Goal: Information Seeking & Learning: Compare options

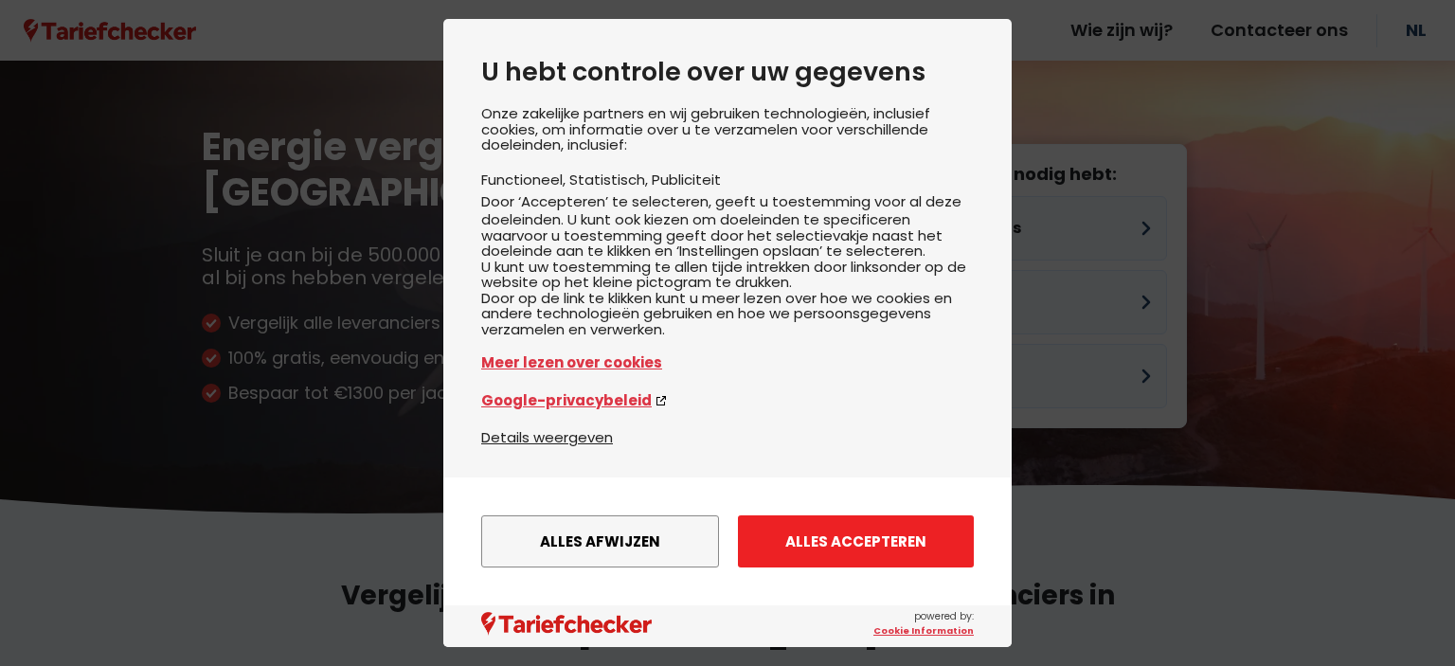
click at [726, 527] on button "Alles accepteren" at bounding box center [856, 541] width 236 height 52
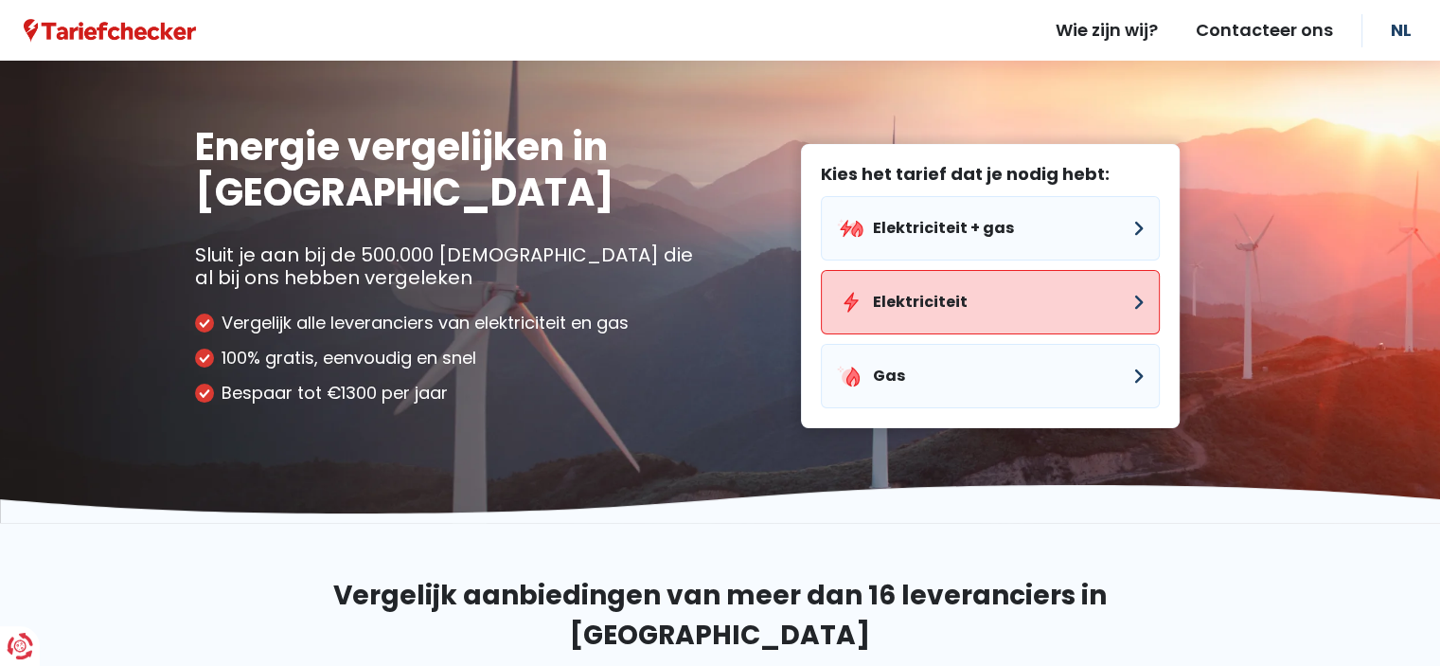
click at [726, 303] on button "Elektriciteit" at bounding box center [990, 302] width 339 height 64
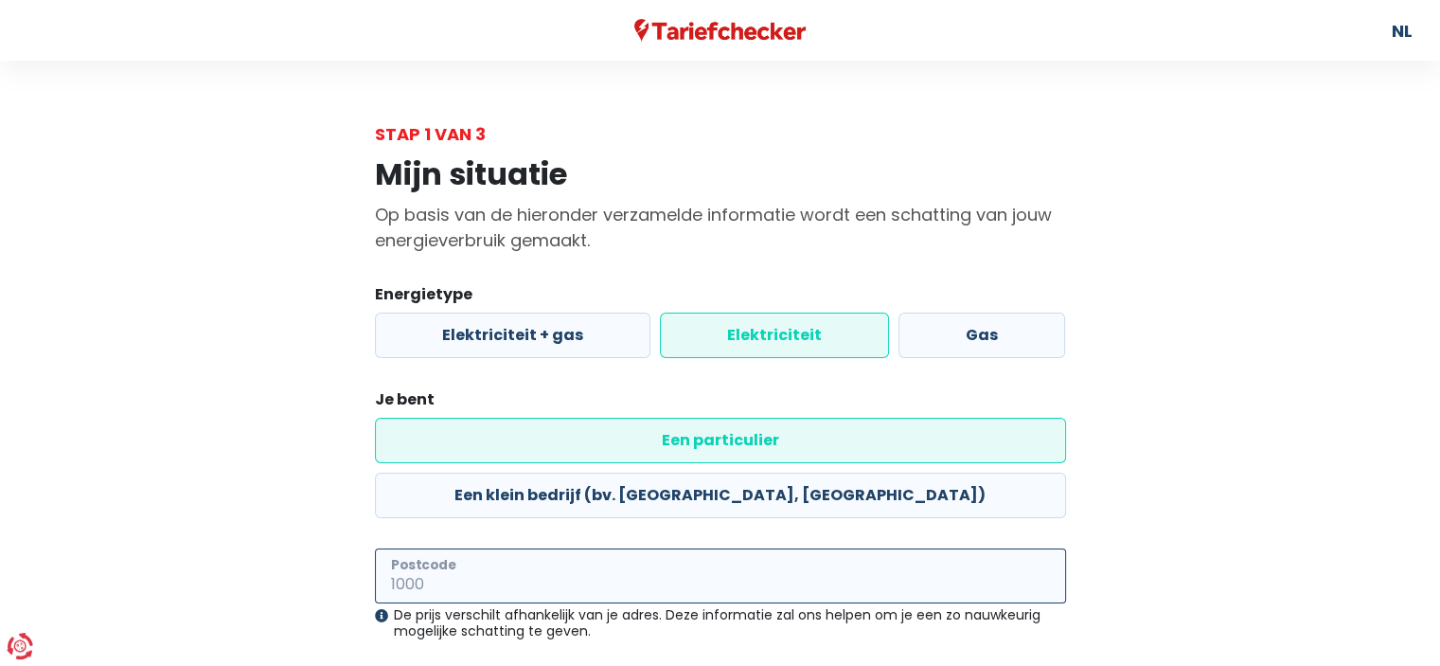
click at [412, 548] on input "Postcode" at bounding box center [720, 575] width 691 height 55
type input "8430"
click at [243, 504] on div "Mijn situatie Op basis van de hieronder verzamelde informatie wordt een schatti…" at bounding box center [721, 488] width 1080 height 683
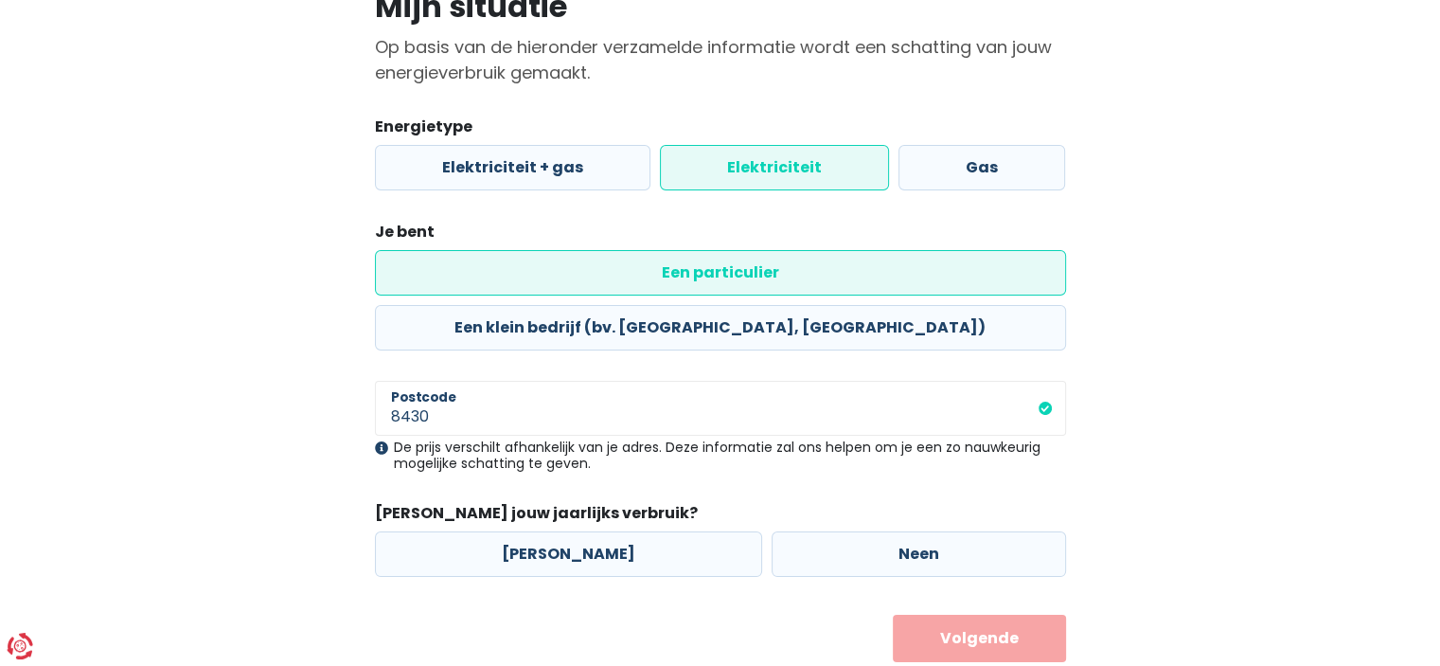
scroll to position [170, 0]
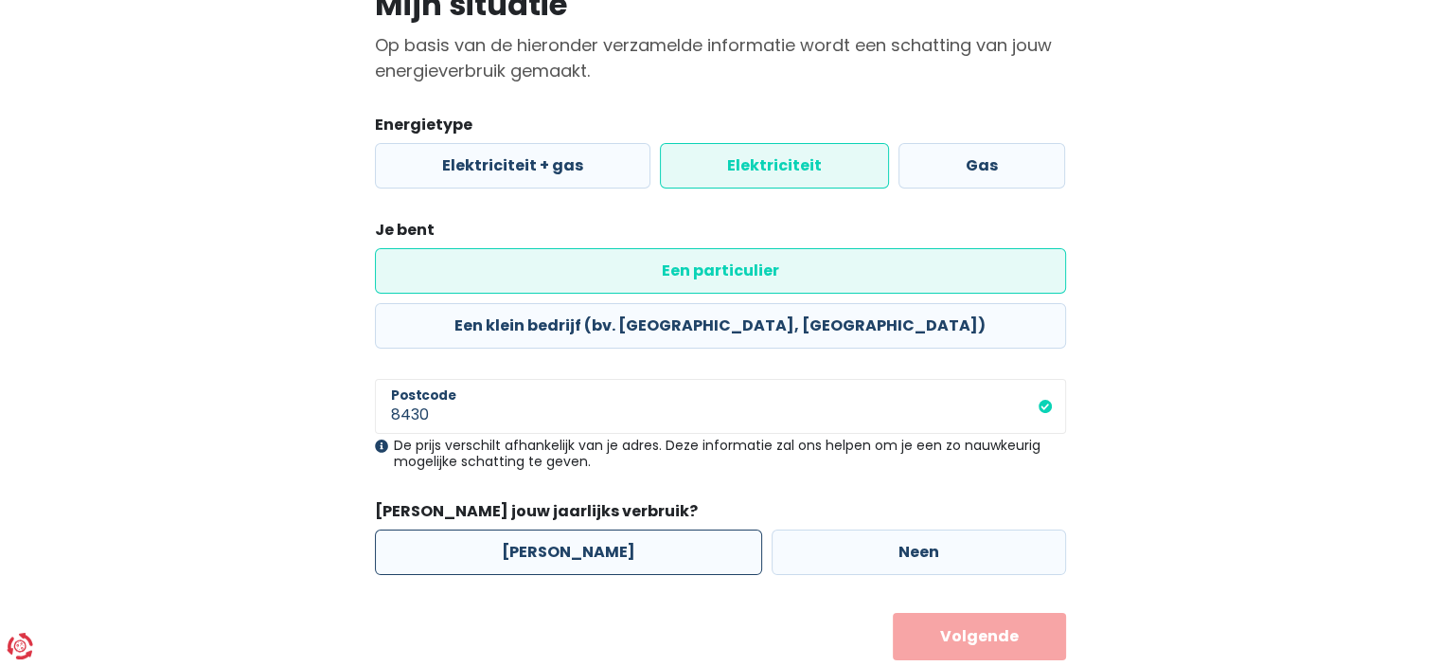
click at [500, 529] on label "[PERSON_NAME]" at bounding box center [568, 551] width 387 height 45
click at [500, 529] on input "[PERSON_NAME]" at bounding box center [568, 551] width 387 height 45
radio input "true"
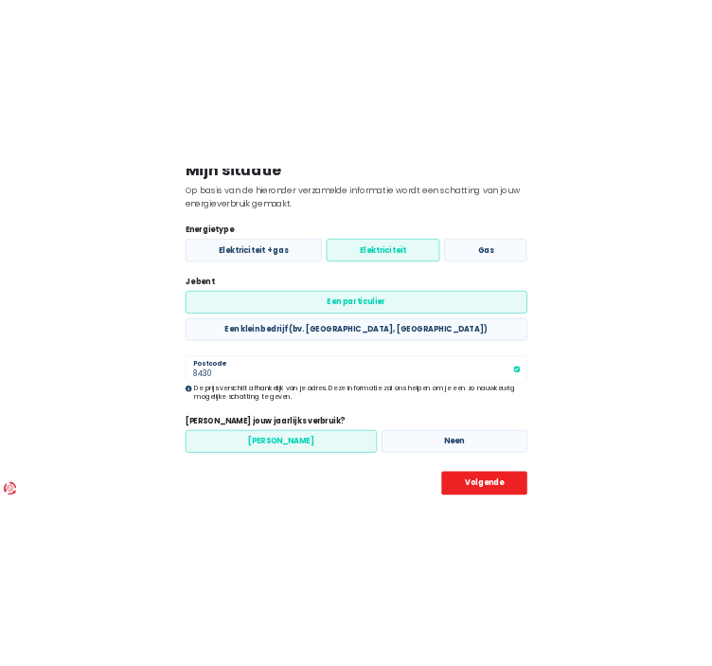
scroll to position [80, 0]
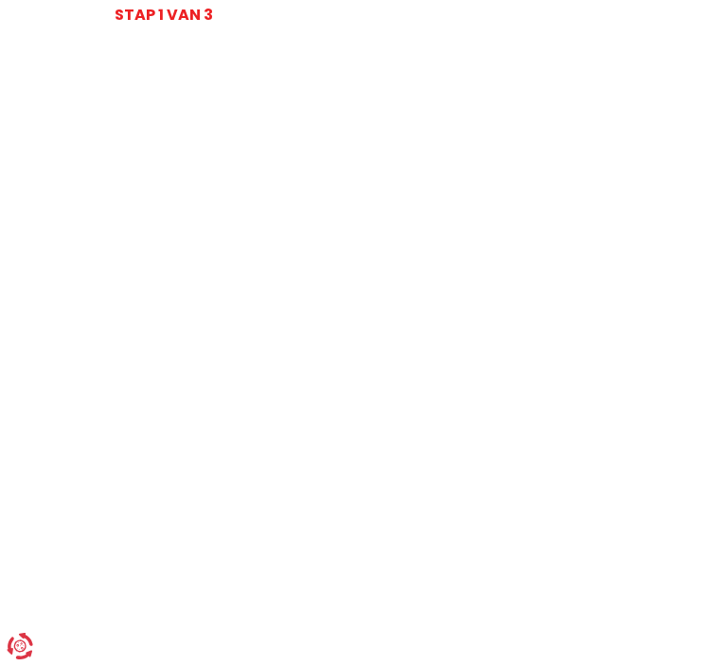
select select
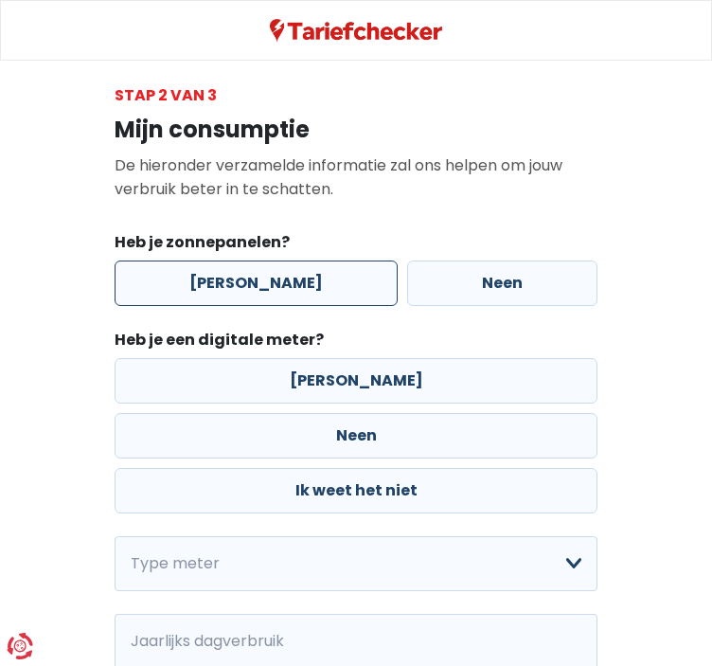
click at [236, 278] on label "[PERSON_NAME]" at bounding box center [256, 282] width 283 height 45
click at [236, 278] on input "[PERSON_NAME]" at bounding box center [256, 282] width 283 height 45
radio input "true"
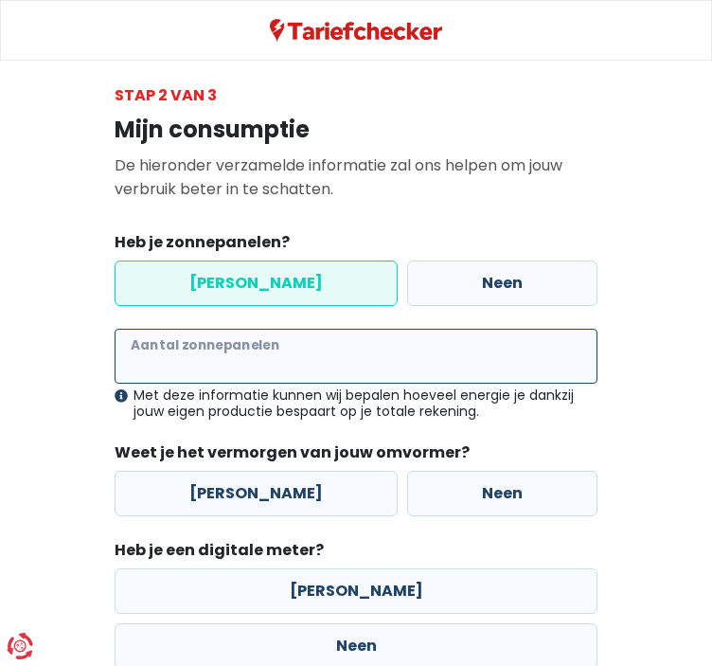
click at [178, 348] on input "Aantal zonnepanelen" at bounding box center [356, 356] width 483 height 55
type input "14"
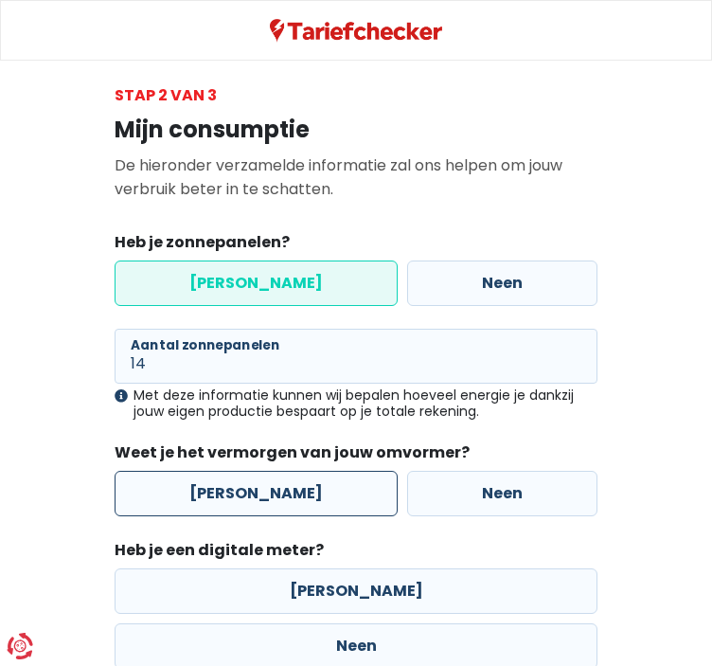
click at [273, 493] on label "[PERSON_NAME]" at bounding box center [256, 493] width 283 height 45
click at [273, 493] on input "[PERSON_NAME]" at bounding box center [256, 493] width 283 height 45
radio input "true"
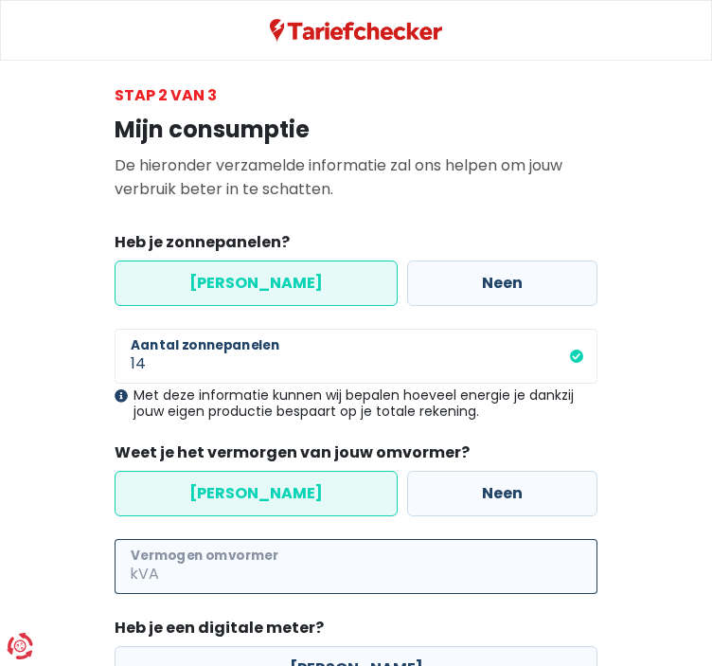
click at [233, 560] on input "Vermogen omvormer" at bounding box center [380, 566] width 435 height 55
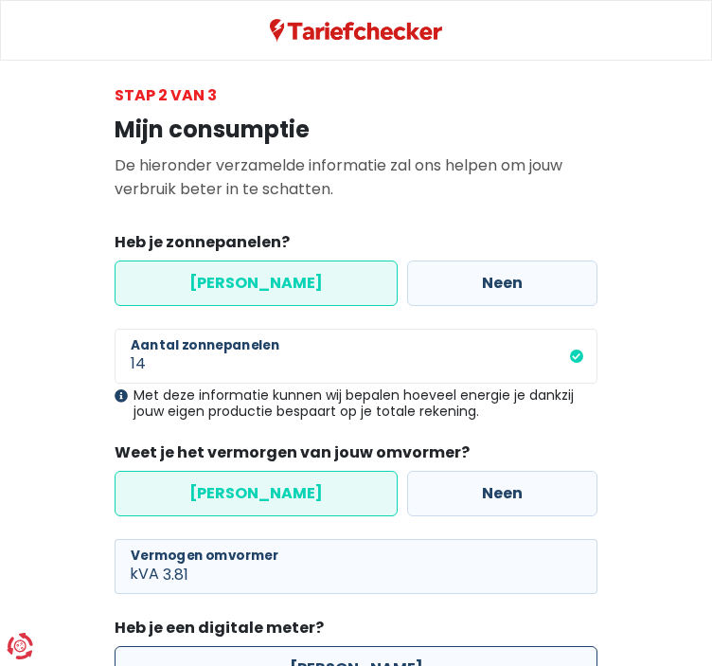
type input "3"
click at [199, 651] on label "[PERSON_NAME]" at bounding box center [356, 668] width 483 height 45
click at [199, 651] on input "[PERSON_NAME]" at bounding box center [356, 668] width 483 height 45
radio input "true"
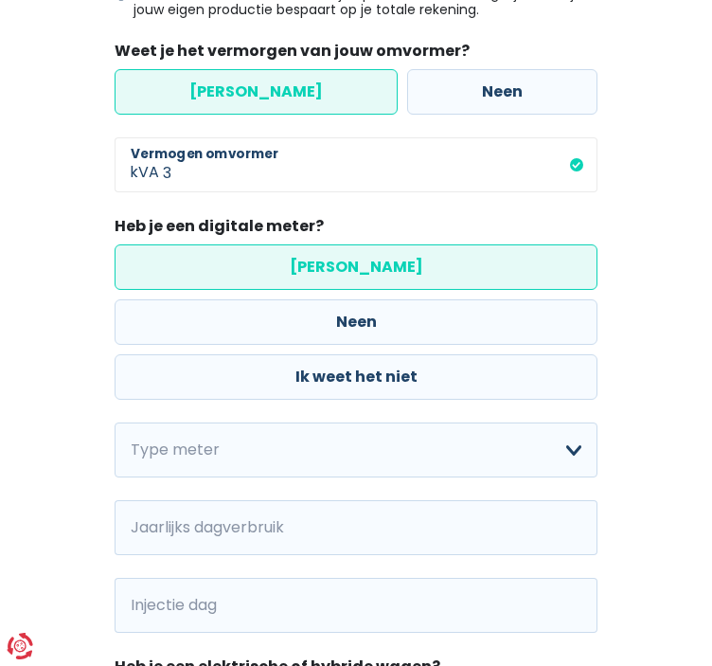
scroll to position [403, 0]
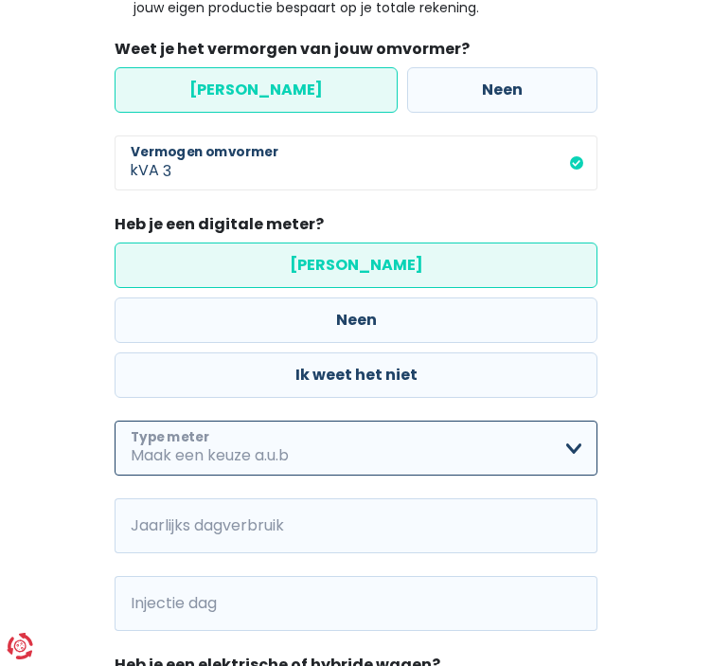
click at [325, 420] on select "Enkelvoudig Tweevoudig Enkelvoudig + uitsluitend nachttarief Tweevoudig + uitsl…" at bounding box center [356, 447] width 483 height 55
select select "day_night_bi_hourly"
click at [115, 420] on select "Enkelvoudig Tweevoudig Enkelvoudig + uitsluitend nachttarief Tweevoudig + uitsl…" at bounding box center [356, 447] width 483 height 55
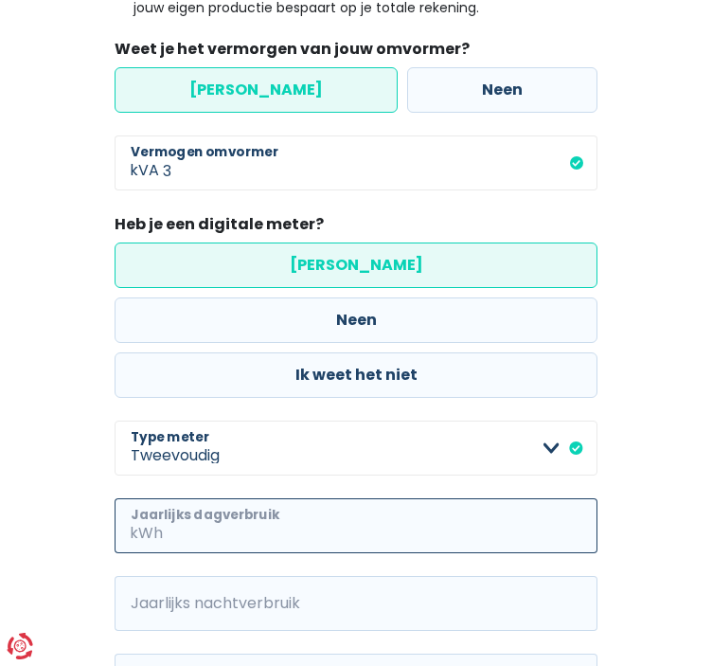
click at [208, 498] on input "Jaarlijks dagverbruik" at bounding box center [382, 525] width 431 height 55
type input "2167"
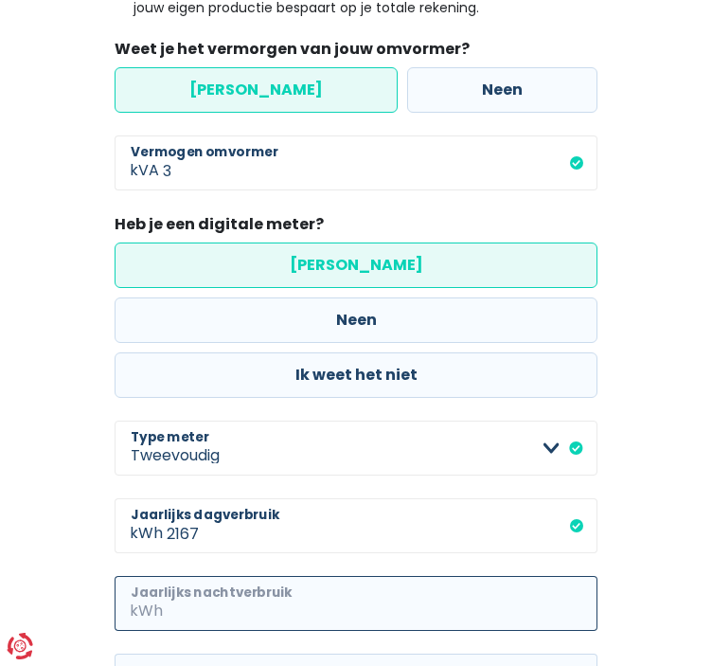
click at [201, 576] on input "Jaarlijks nachtverbruik" at bounding box center [382, 603] width 431 height 55
type input "2280"
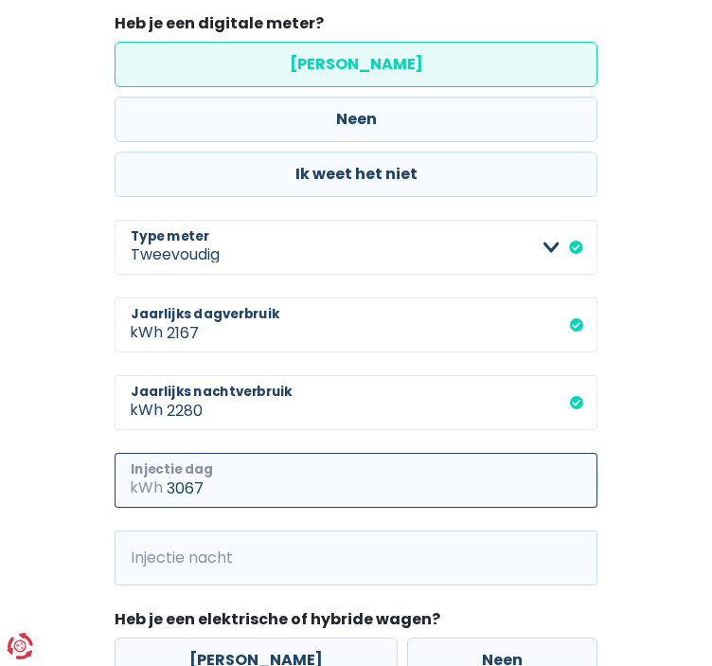
scroll to position [639, 0]
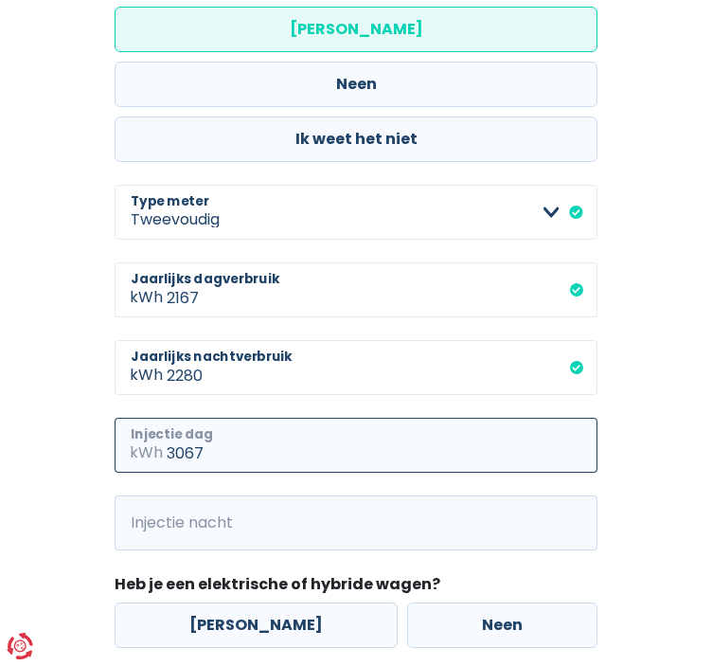
type input "3067"
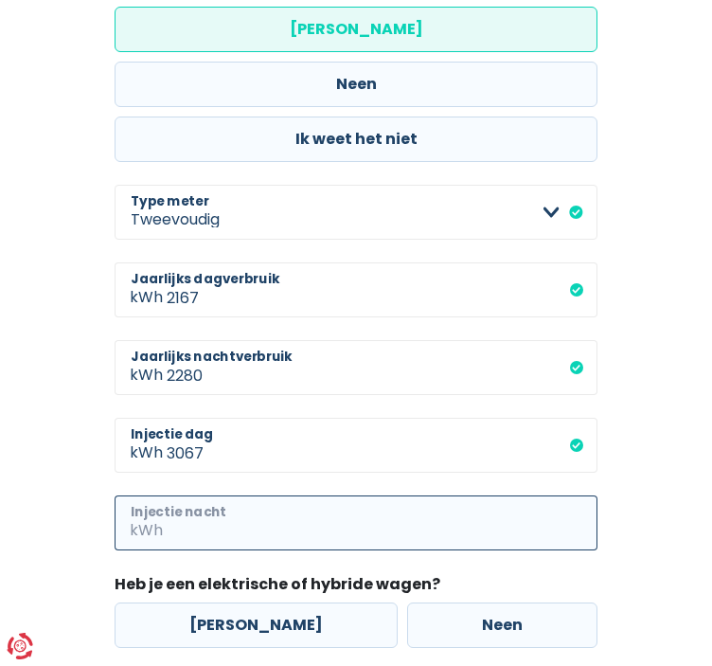
click at [201, 495] on input "Injectie nacht" at bounding box center [382, 522] width 431 height 55
type input "1131"
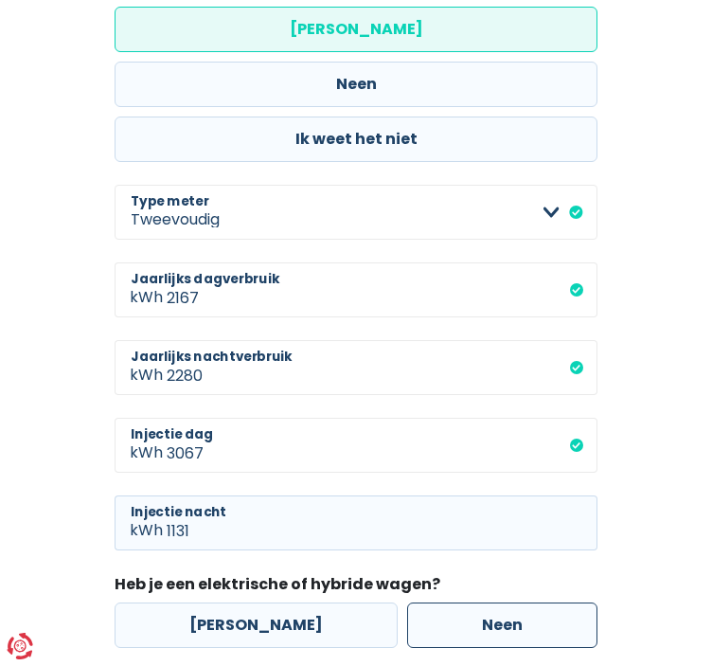
click at [478, 602] on label "Neen" at bounding box center [502, 624] width 190 height 45
click at [478, 602] on input "Neen" at bounding box center [502, 624] width 190 height 45
radio input "true"
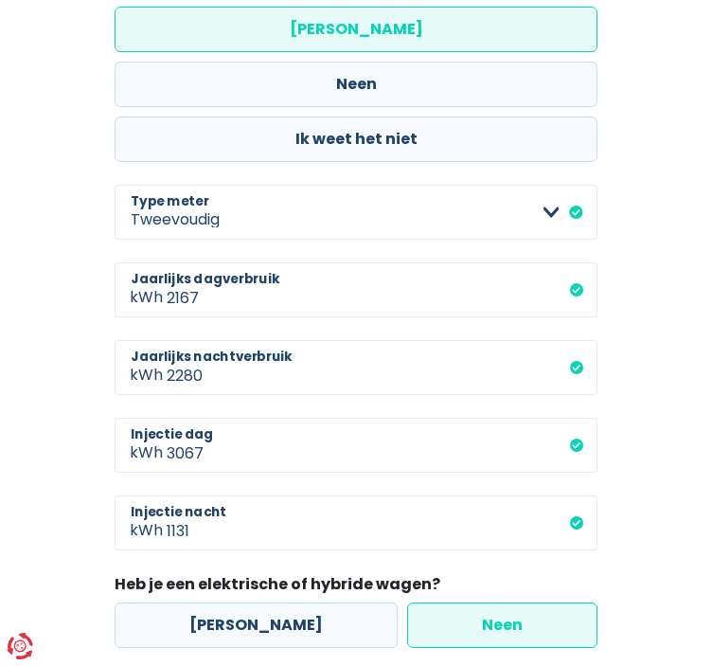
click at [527, 627] on body "U hebt controle over uw gegevens Onze zakelijke partners en wij gebruiken techn…" at bounding box center [356, 67] width 712 height 1413
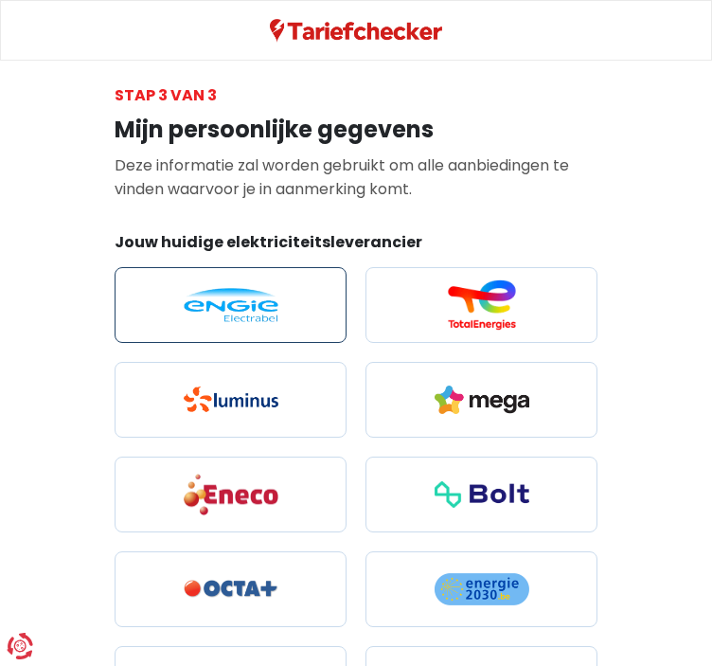
click at [184, 302] on img at bounding box center [231, 305] width 95 height 34
click at [178, 302] on input "radio" at bounding box center [231, 305] width 232 height 76
radio input "true"
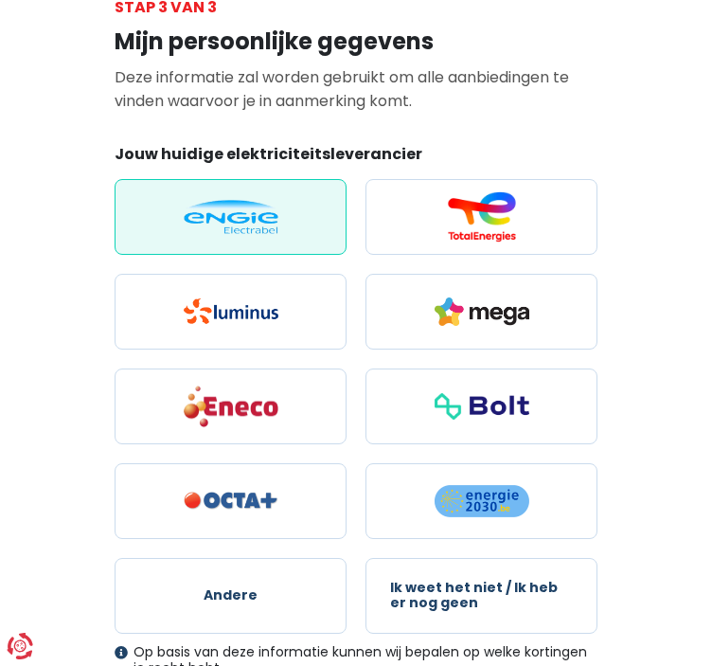
scroll to position [170, 0]
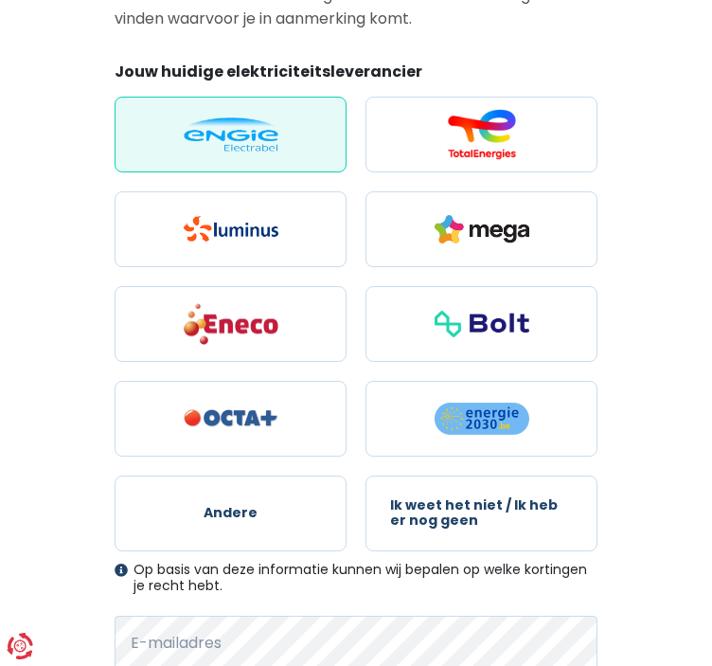
checkbox input "true"
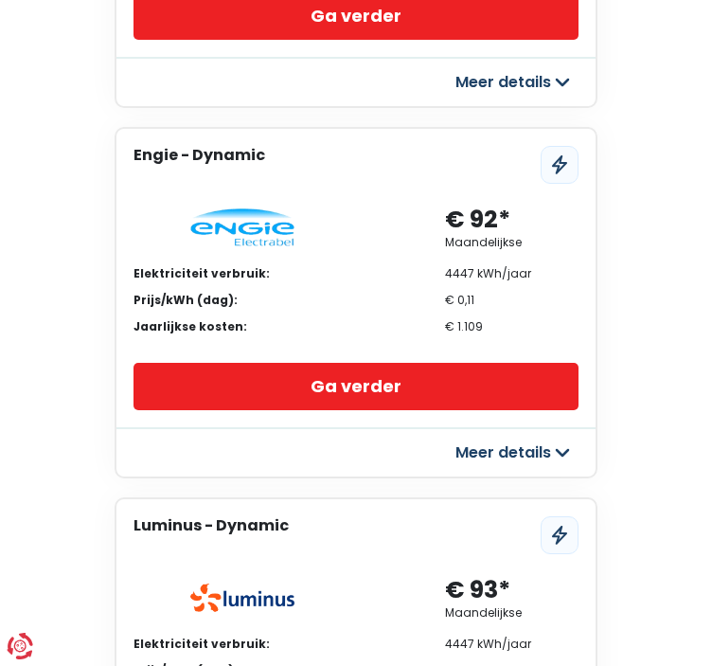
scroll to position [1233, 0]
